Goal: Transaction & Acquisition: Purchase product/service

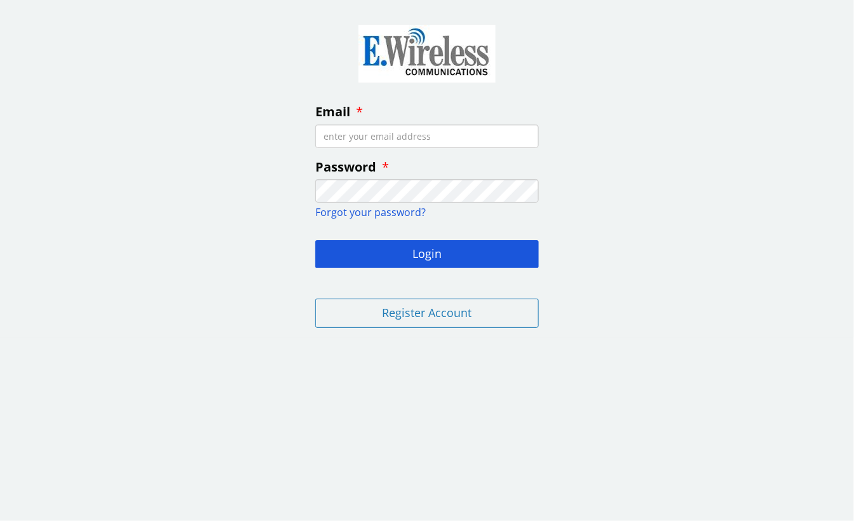
type input "[PERSON_NAME][EMAIL_ADDRESS][DOMAIN_NAME]"
click at [373, 133] on input "[PERSON_NAME][EMAIL_ADDRESS][DOMAIN_NAME]" at bounding box center [427, 135] width 223 height 23
drag, startPoint x: 258, startPoint y: 236, endPoint x: 271, endPoint y: 243, distance: 14.8
click at [258, 237] on div "Email [PERSON_NAME][EMAIL_ADDRESS][DOMAIN_NAME] Password Forgot your password? …" at bounding box center [427, 174] width 854 height 328
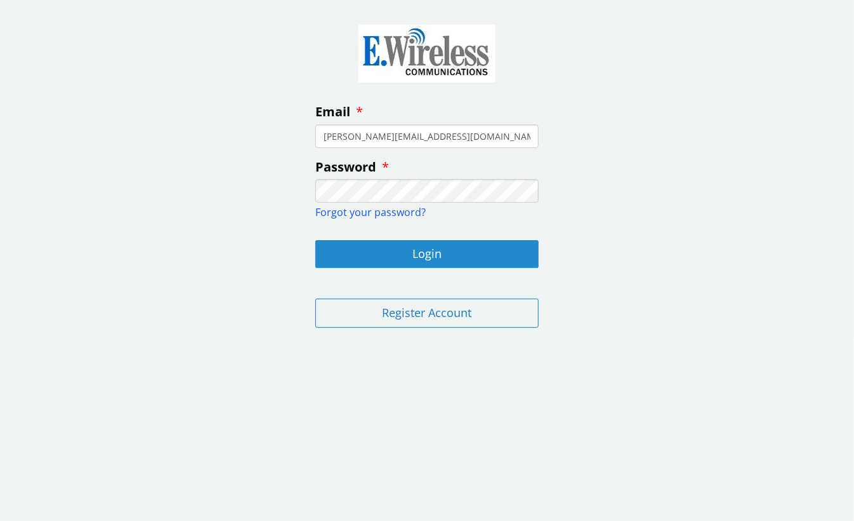
click at [395, 248] on button "Login" at bounding box center [427, 254] width 223 height 28
type input "[PERSON_NAME][EMAIL_ADDRESS][DOMAIN_NAME]"
click at [400, 251] on button "Login" at bounding box center [427, 254] width 223 height 28
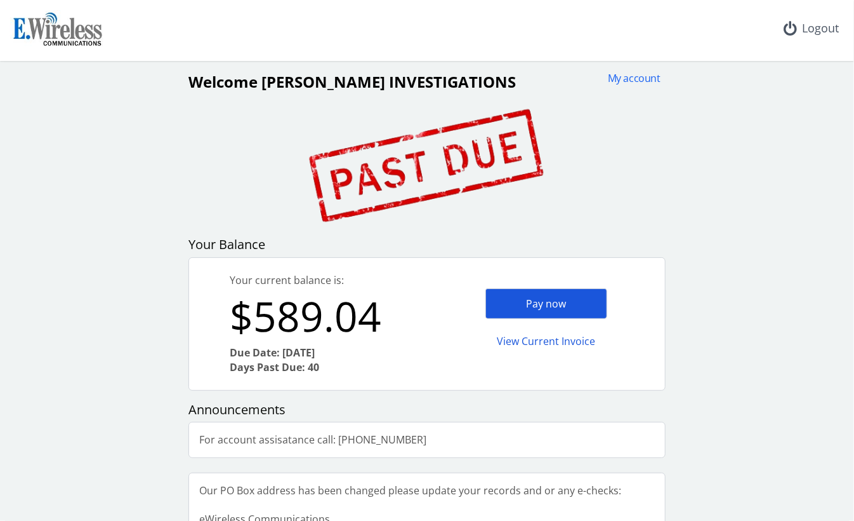
click at [535, 304] on div "Pay now" at bounding box center [547, 303] width 122 height 31
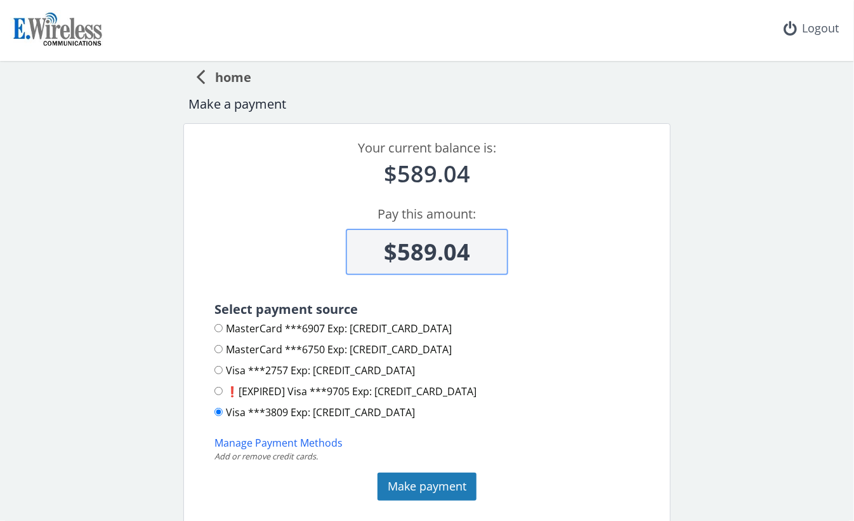
drag, startPoint x: 475, startPoint y: 251, endPoint x: 400, endPoint y: 251, distance: 74.9
click at [400, 251] on input "$589.04" at bounding box center [427, 252] width 163 height 46
type input "$275"
click at [215, 327] on input "MasterCard ***6907 Exp: 2027-08" at bounding box center [219, 328] width 8 height 8
radio input "true"
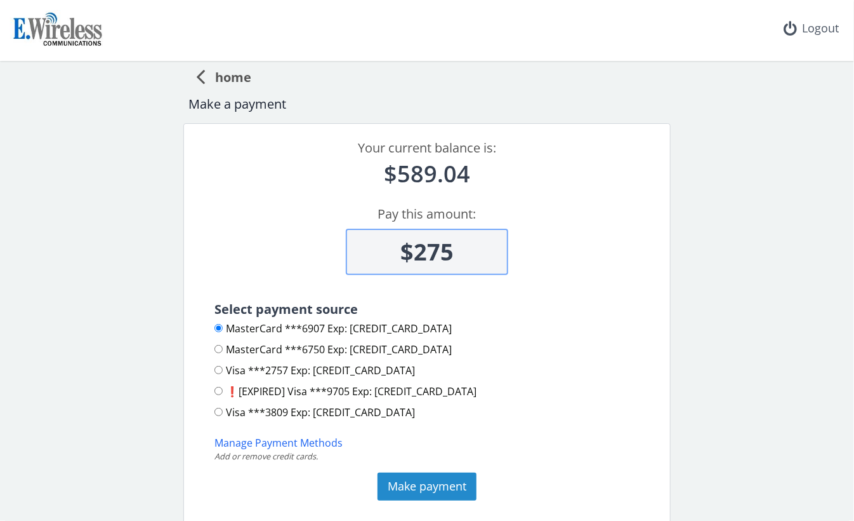
click at [440, 488] on button "Make payment" at bounding box center [427, 486] width 99 height 28
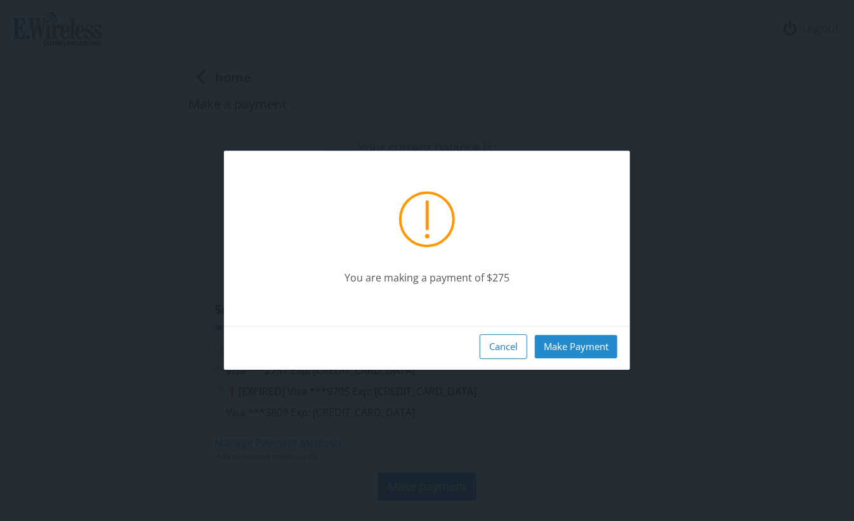
click at [590, 350] on button "Make Payment" at bounding box center [576, 346] width 83 height 23
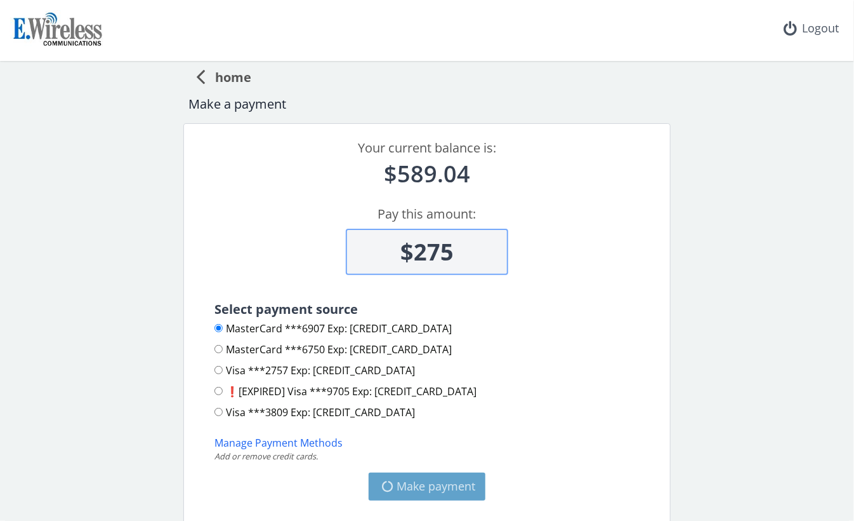
type input "$314.04"
radio input "false"
radio input "true"
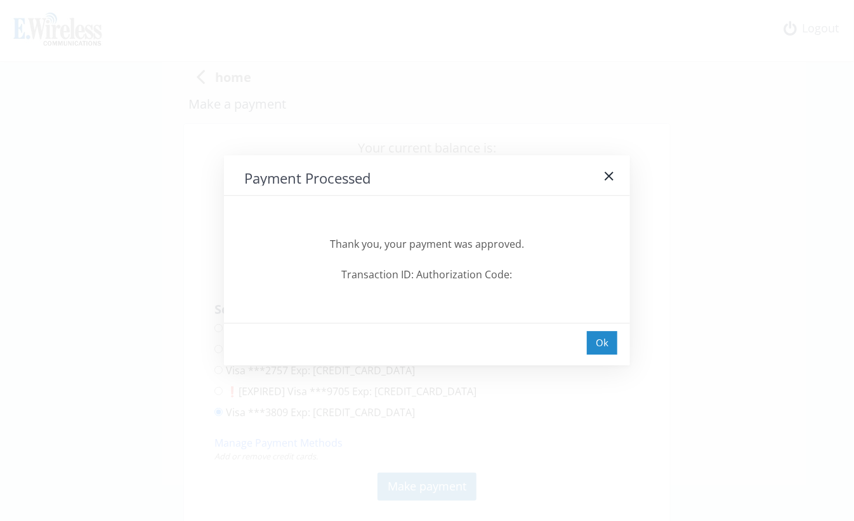
click at [599, 341] on div "Ok" at bounding box center [602, 342] width 30 height 23
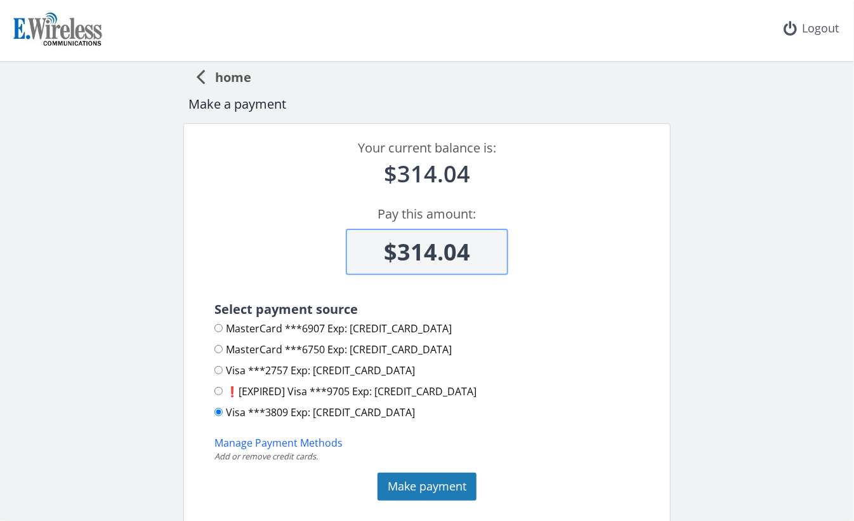
click at [196, 76] on icon at bounding box center [200, 75] width 9 height 25
